Goal: Task Accomplishment & Management: Manage account settings

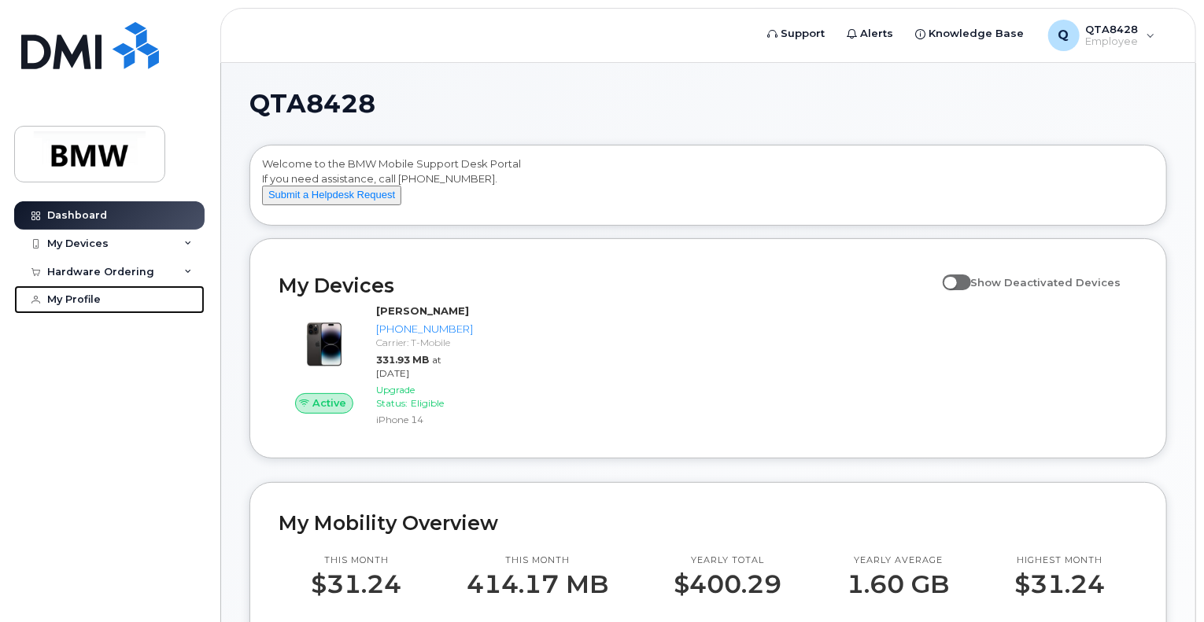
drag, startPoint x: 76, startPoint y: 303, endPoint x: 209, endPoint y: 375, distance: 151.4
click at [76, 303] on div "My Profile" at bounding box center [73, 299] width 53 height 13
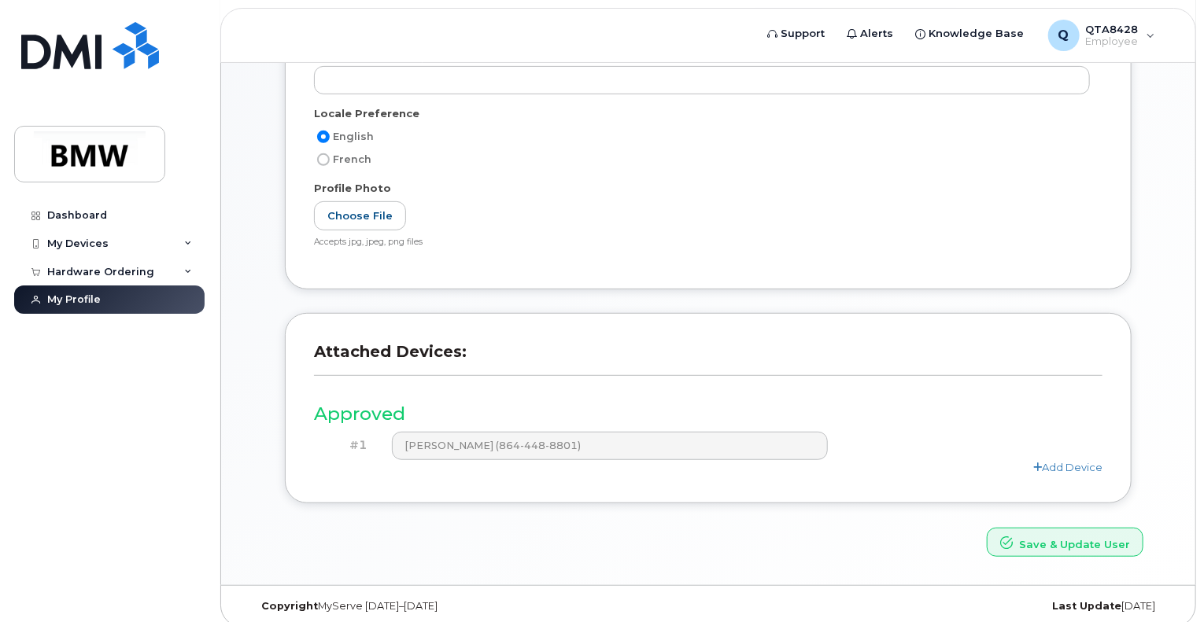
scroll to position [310, 0]
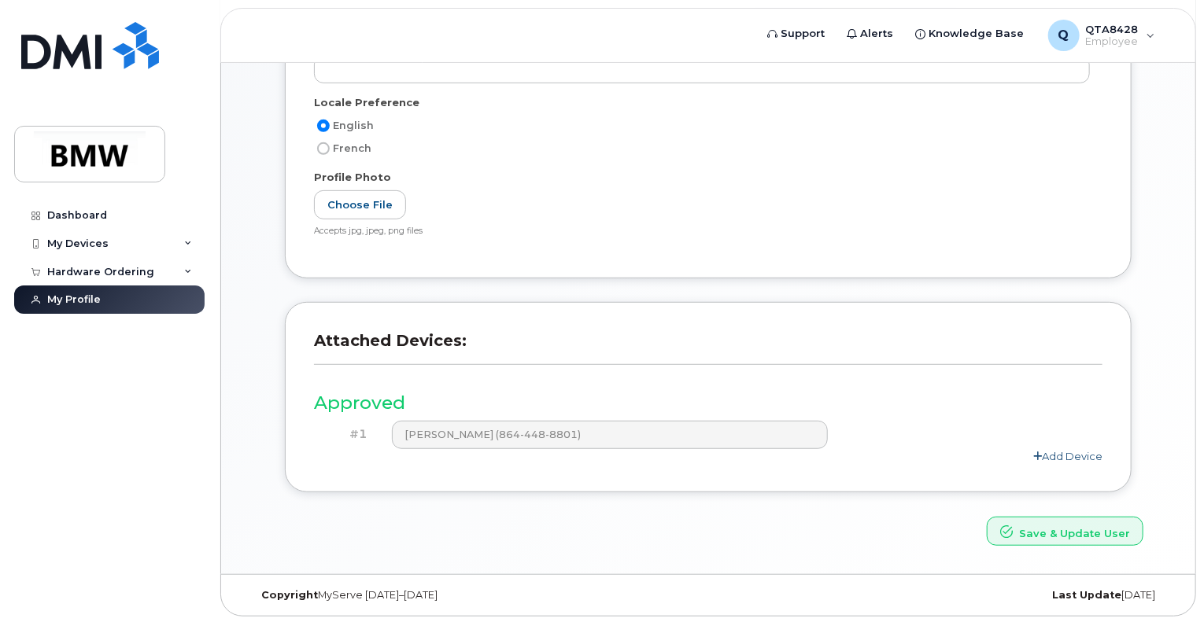
click at [1079, 453] on link "Add Device" at bounding box center [1067, 456] width 69 height 13
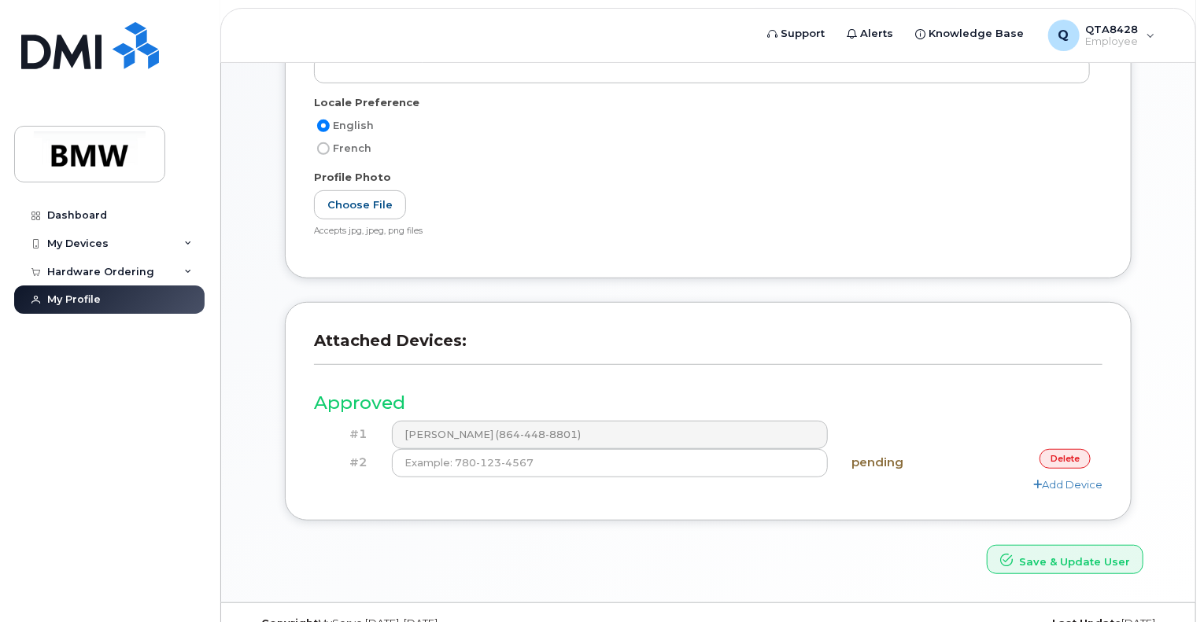
click at [1060, 452] on link "delete" at bounding box center [1064, 459] width 51 height 20
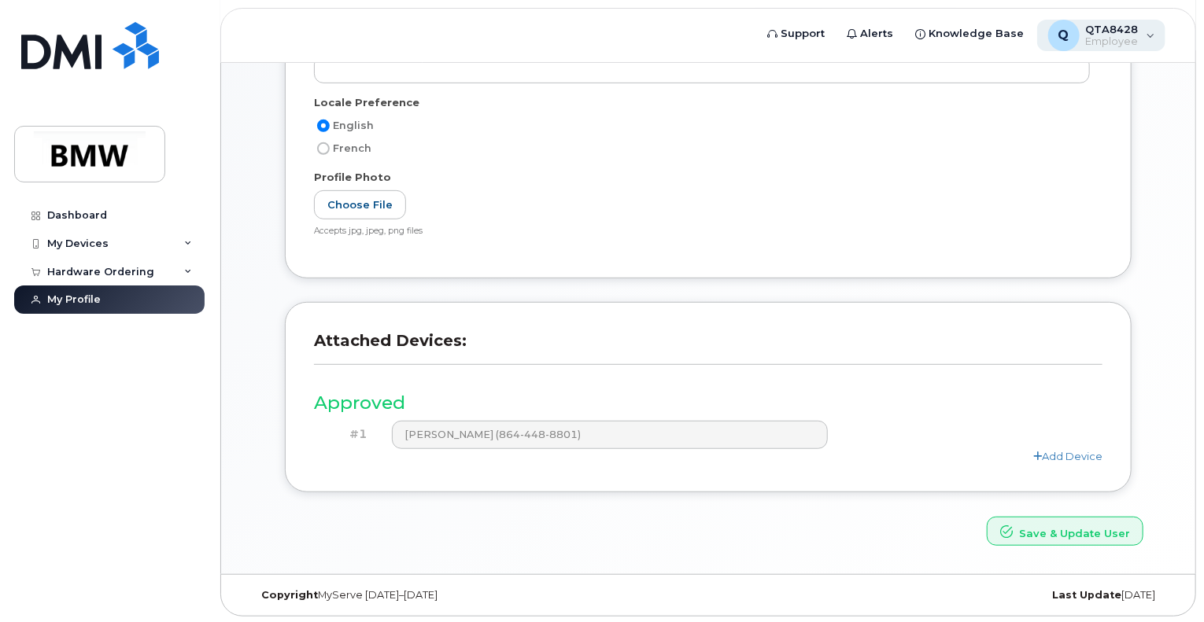
click at [1148, 31] on div "Q QTA8428 Employee" at bounding box center [1101, 35] width 129 height 31
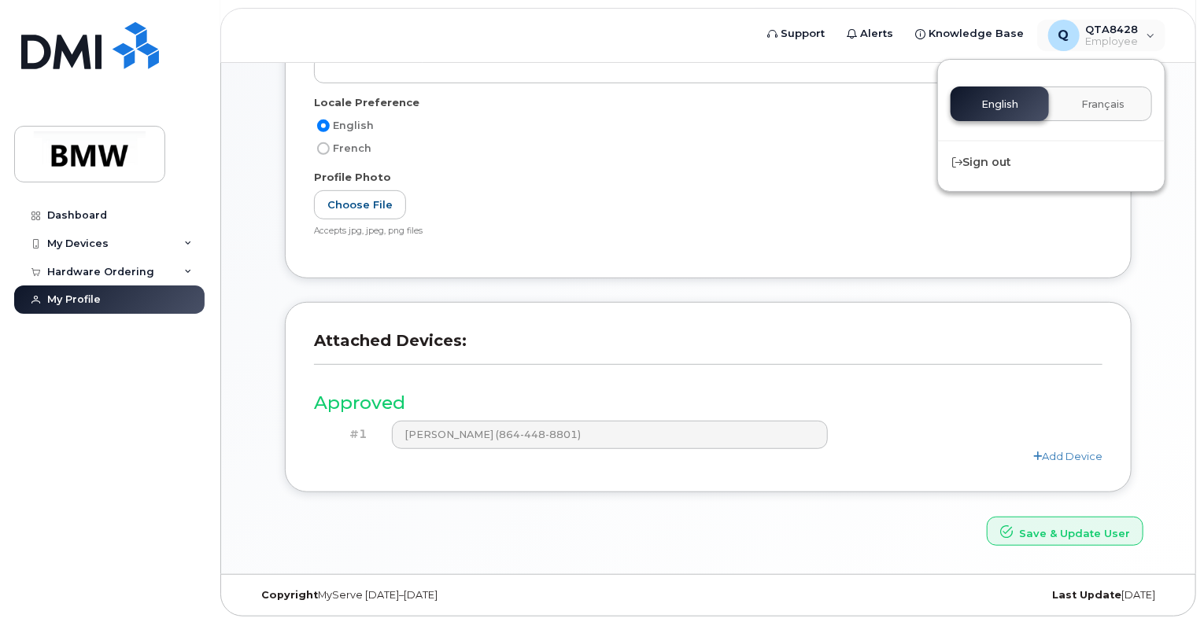
click at [555, 173] on div "Profile Photo" at bounding box center [708, 180] width 788 height 21
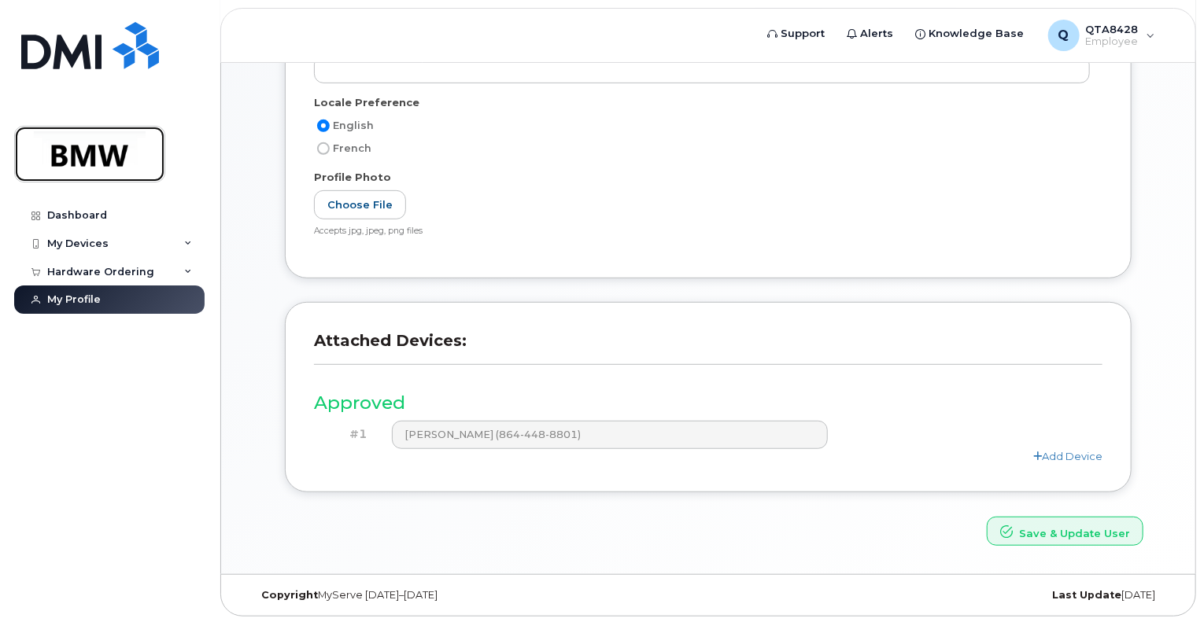
click at [99, 171] on img at bounding box center [89, 154] width 121 height 46
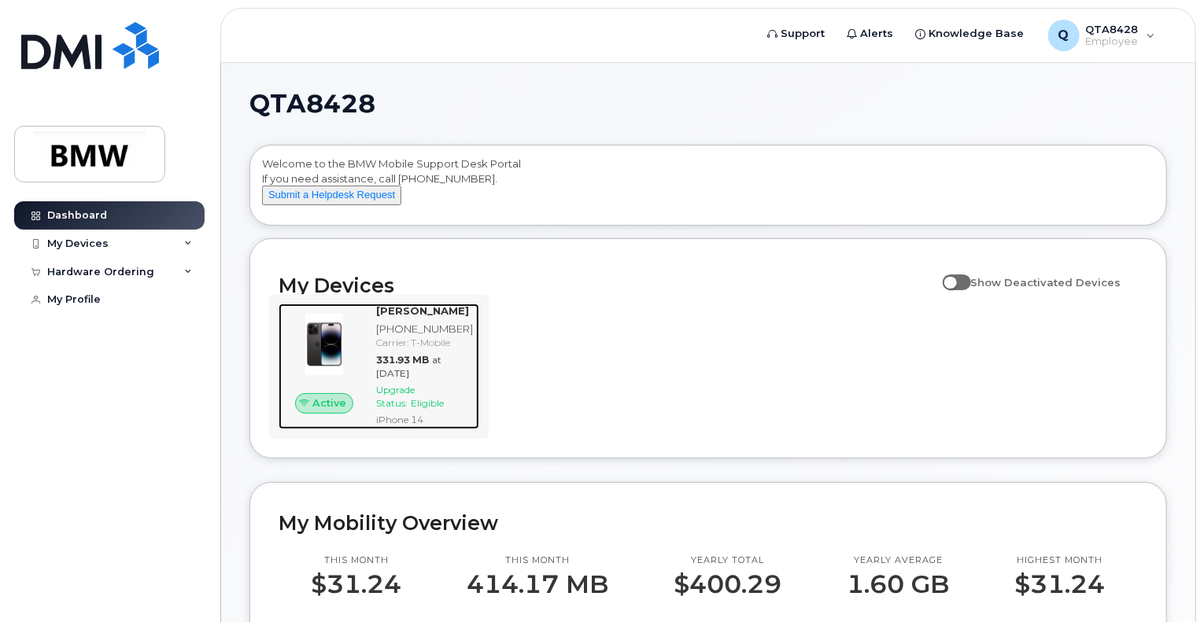
click at [444, 337] on div "[PHONE_NUMBER]" at bounding box center [424, 329] width 97 height 15
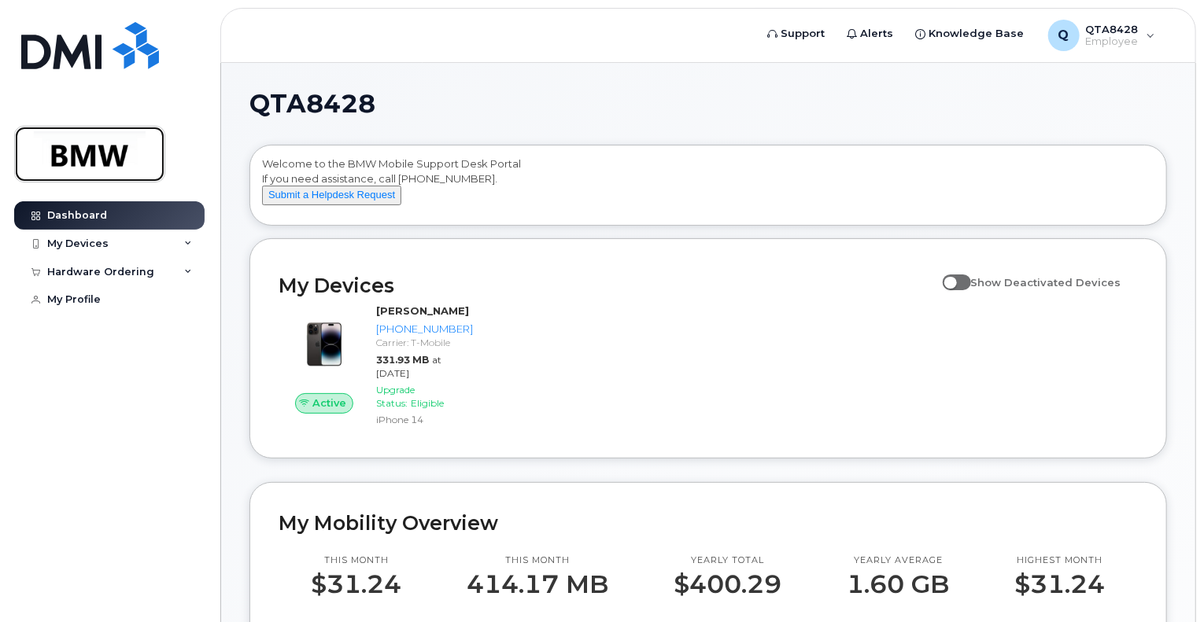
click at [101, 172] on img at bounding box center [89, 154] width 121 height 46
click at [102, 245] on div "My Devices" at bounding box center [77, 244] width 61 height 13
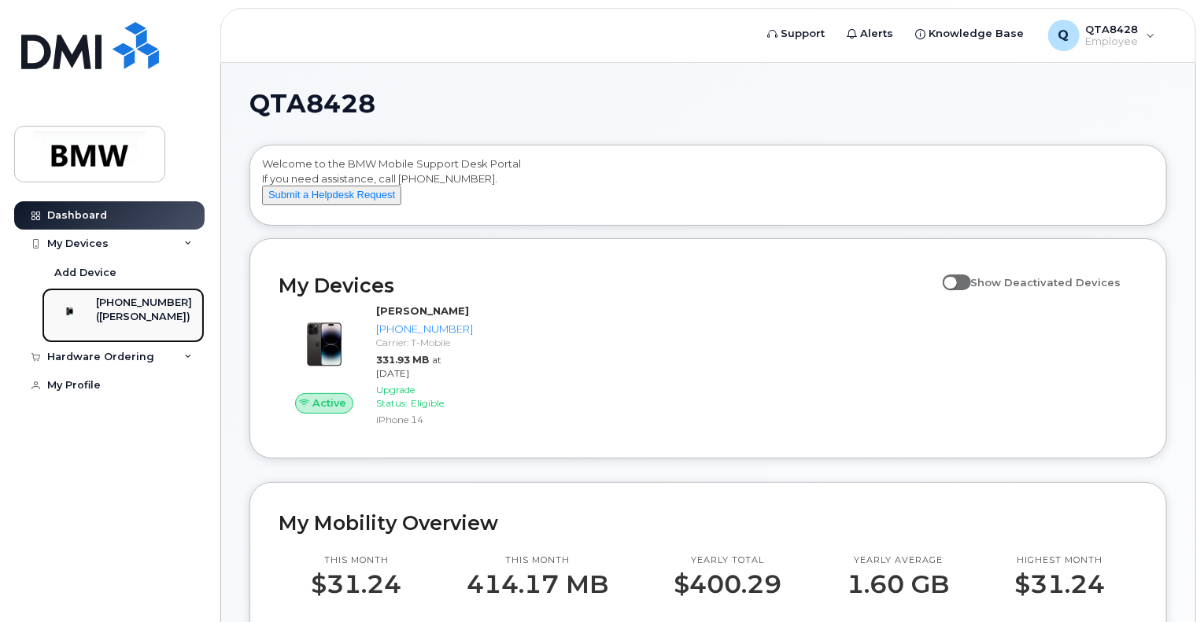
click at [74, 314] on img at bounding box center [70, 312] width 16 height 16
